Goal: Complete application form

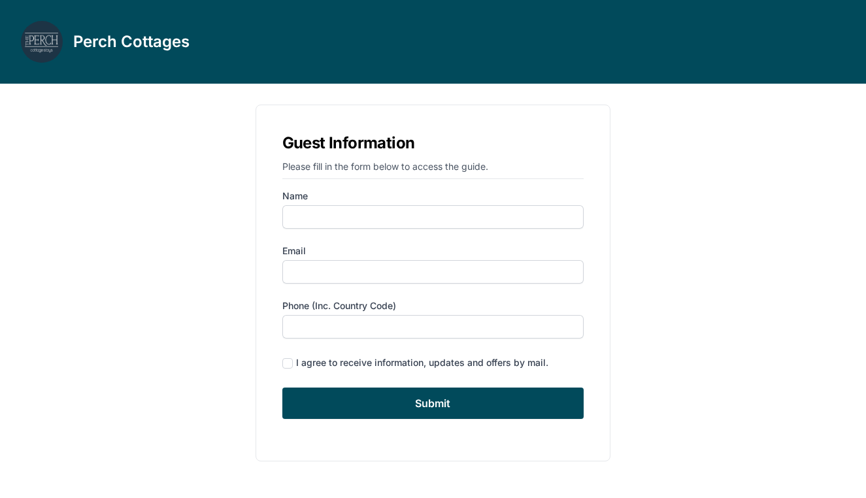
click at [285, 364] on input "checkbox" at bounding box center [287, 363] width 10 height 10
checkbox input "true"
click at [571, 216] on input "Name" at bounding box center [433, 217] width 302 height 24
type input "[PERSON_NAME]"
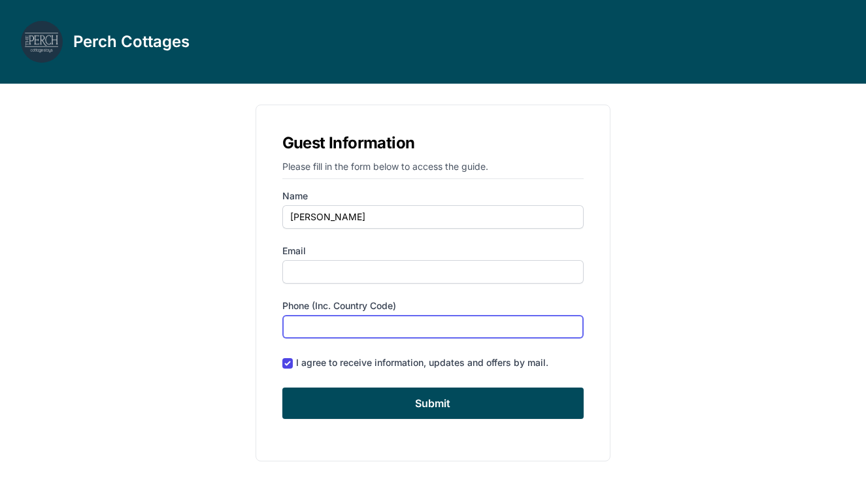
type input "[GEOGRAPHIC_DATA]"
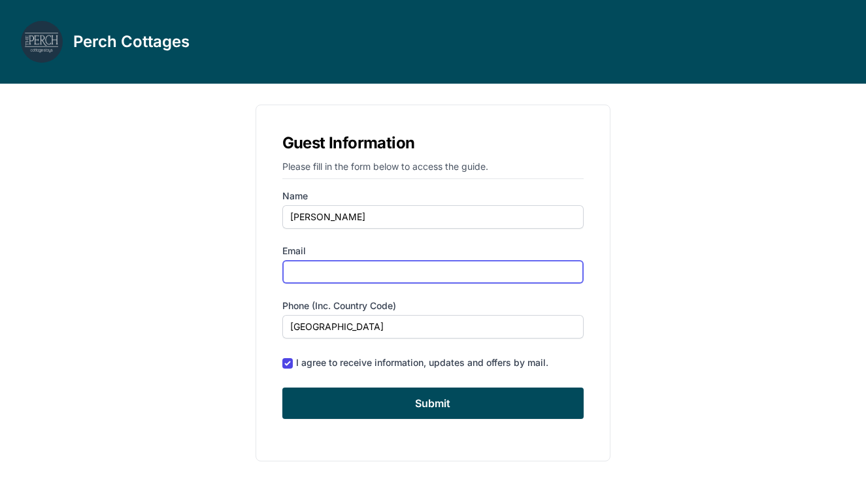
click at [341, 271] on input "Email" at bounding box center [433, 272] width 302 height 24
type input "[EMAIL_ADDRESS][DOMAIN_NAME]"
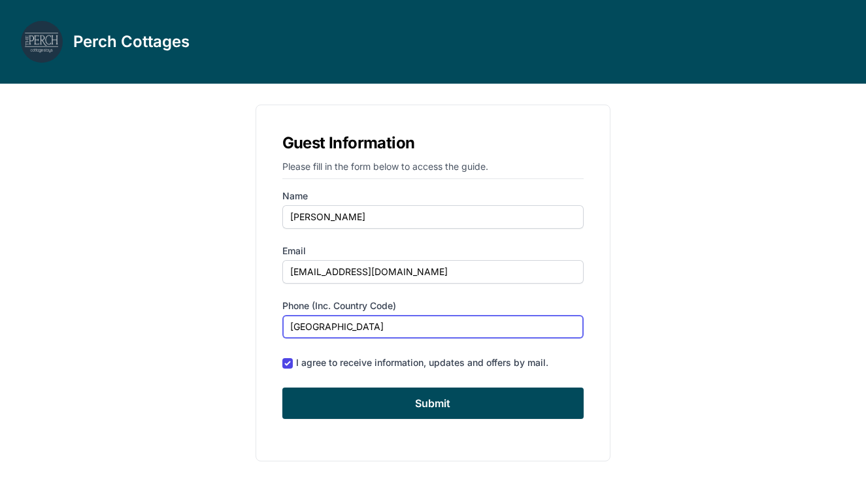
click at [369, 317] on input "[GEOGRAPHIC_DATA]" at bounding box center [433, 327] width 302 height 24
click at [573, 328] on input "[GEOGRAPHIC_DATA]" at bounding box center [433, 327] width 302 height 24
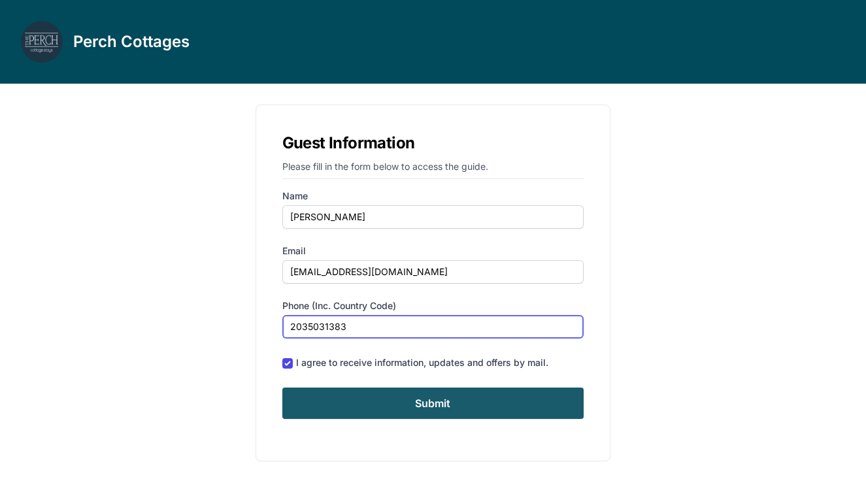
type input "2035031383"
click at [435, 400] on input "Submit" at bounding box center [433, 403] width 302 height 31
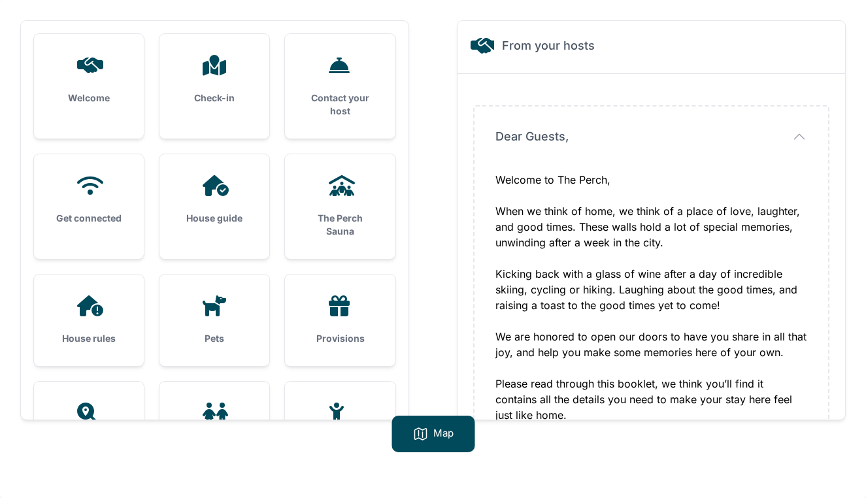
click at [78, 211] on div "Get connected" at bounding box center [89, 200] width 110 height 92
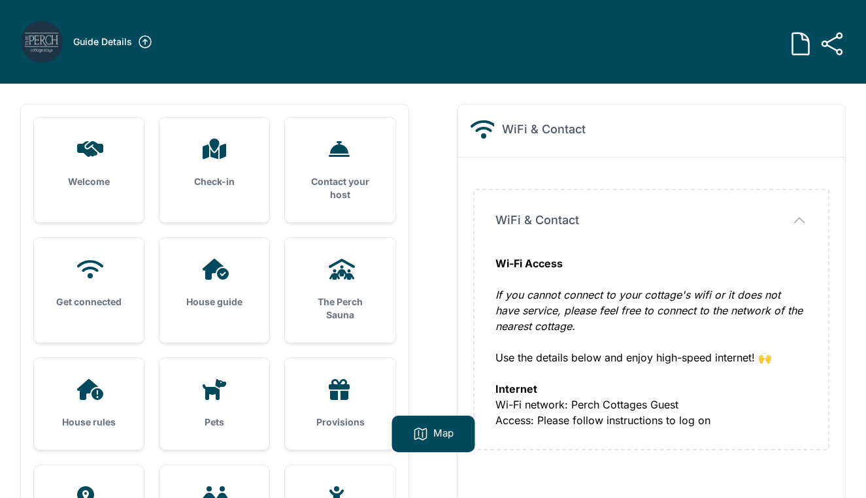
click at [111, 43] on h3 "Guide Details" at bounding box center [102, 41] width 59 height 13
